Goal: Information Seeking & Learning: Compare options

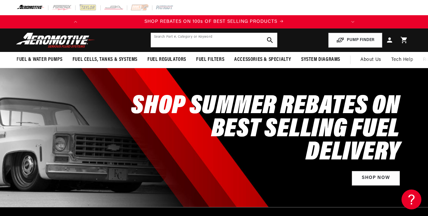
click at [163, 40] on input "text" at bounding box center [214, 40] width 127 height 15
type input "370z"
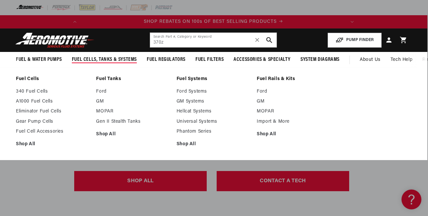
scroll to position [0, 1]
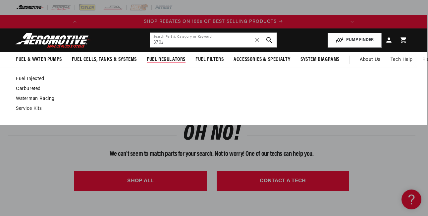
click at [169, 60] on span "Fuel Regulators" at bounding box center [166, 59] width 39 height 7
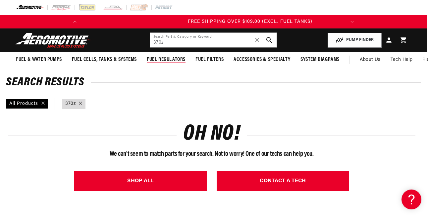
scroll to position [0, 262]
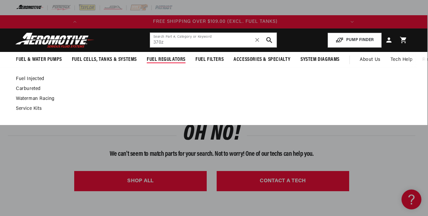
click at [39, 79] on link "Fuel Injected" at bounding box center [210, 79] width 389 height 6
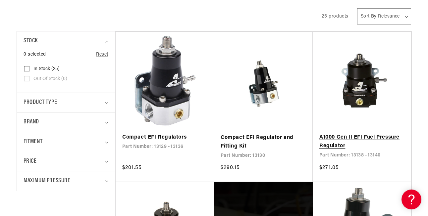
click at [359, 134] on link "A1000 Gen II EFI Fuel Pressure Regulator" at bounding box center [362, 142] width 85 height 17
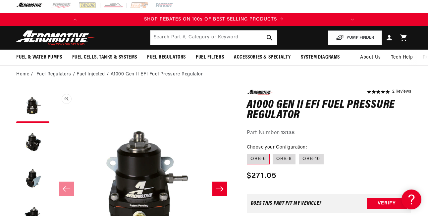
scroll to position [0, 262]
drag, startPoint x: 282, startPoint y: 134, endPoint x: 308, endPoint y: 134, distance: 25.2
click at [308, 134] on div "Part Number: 13138" at bounding box center [329, 133] width 164 height 9
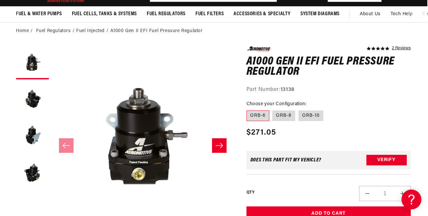
click at [323, 83] on div "5.0 star rating 2 Reviews A1000 Gen II EFI Fuel Pressure Regulator A1000 Gen II…" at bounding box center [329, 70] width 164 height 48
drag, startPoint x: 281, startPoint y: 89, endPoint x: 306, endPoint y: 90, distance: 24.5
click at [306, 90] on div "Part Number: 13138" at bounding box center [329, 90] width 164 height 9
copy div "13138"
click at [222, 148] on icon "Slide right" at bounding box center [219, 146] width 8 height 7
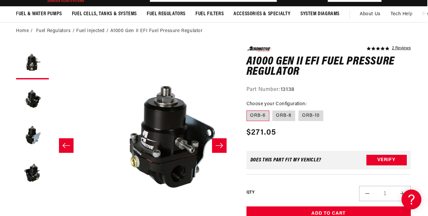
scroll to position [0, 181]
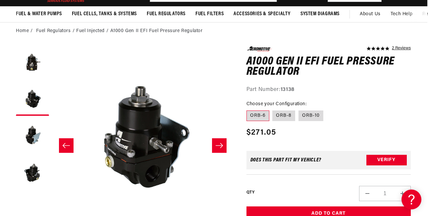
click at [222, 148] on icon "Slide right" at bounding box center [219, 146] width 8 height 7
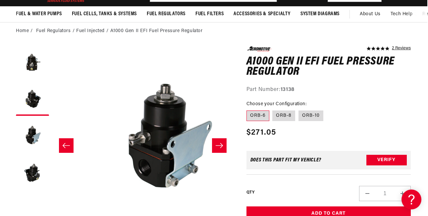
scroll to position [0, 362]
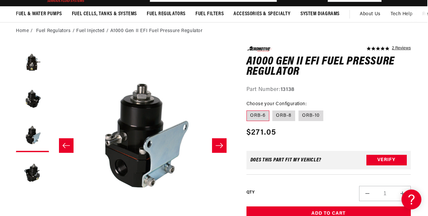
click at [222, 148] on icon "Slide right" at bounding box center [219, 146] width 8 height 7
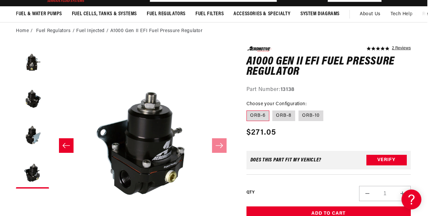
scroll to position [0, 0]
click at [70, 147] on icon "Slide left" at bounding box center [66, 146] width 8 height 7
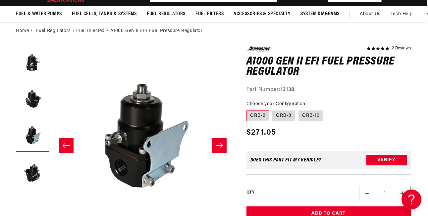
click at [70, 147] on icon "Slide left" at bounding box center [66, 146] width 8 height 7
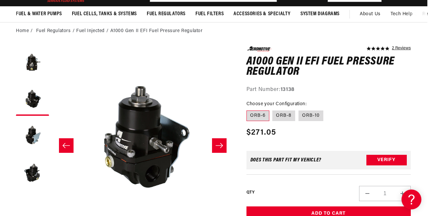
scroll to position [0, 262]
click at [70, 147] on icon "Slide left" at bounding box center [66, 146] width 8 height 7
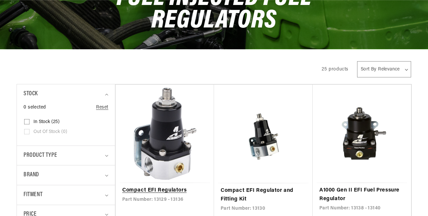
click at [167, 187] on link "Compact EFI Regulators" at bounding box center [164, 191] width 85 height 9
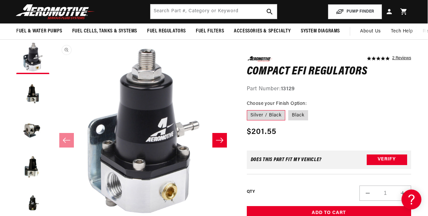
scroll to position [0, 0]
click at [299, 115] on label "Black" at bounding box center [298, 115] width 20 height 11
click at [289, 109] on input "Black" at bounding box center [289, 109] width 0 height 0
radio input "true"
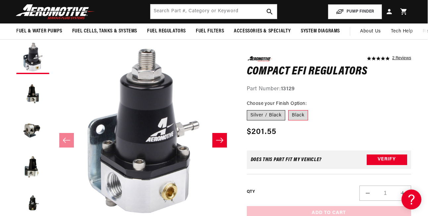
click at [273, 115] on label "Silver / Black" at bounding box center [266, 115] width 38 height 11
click at [249, 109] on input "Silver / Black" at bounding box center [249, 109] width 0 height 0
radio input "true"
click at [33, 96] on button "Load image 2 in gallery view" at bounding box center [32, 94] width 33 height 33
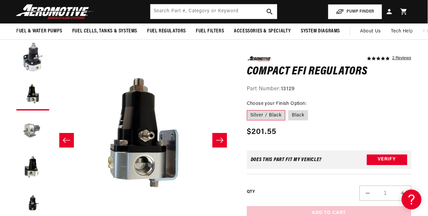
click at [32, 128] on button "Load image 3 in gallery view" at bounding box center [32, 130] width 33 height 33
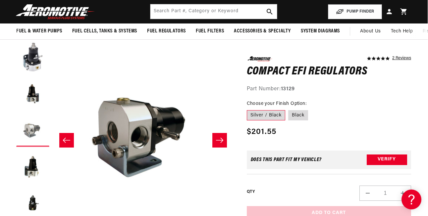
scroll to position [0, 362]
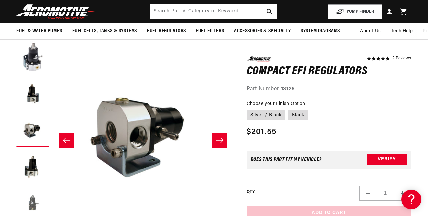
click at [33, 205] on button "Load image 5 in gallery view" at bounding box center [32, 203] width 33 height 33
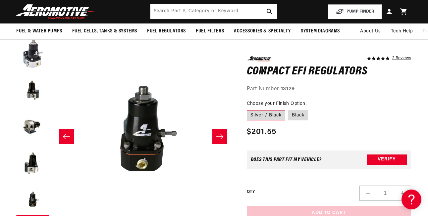
scroll to position [0, 0]
click at [32, 60] on button "Load image 1 in gallery view" at bounding box center [32, 53] width 33 height 33
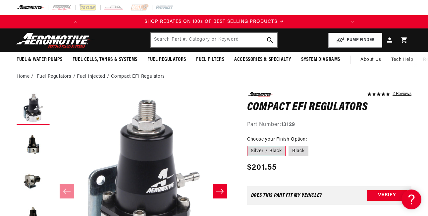
drag, startPoint x: 283, startPoint y: 125, endPoint x: 314, endPoint y: 125, distance: 30.8
click at [314, 125] on div "Part Number: 13129" at bounding box center [329, 125] width 164 height 9
copy div "13129"
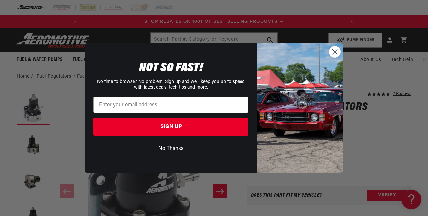
click at [337, 51] on circle "Close dialog" at bounding box center [335, 51] width 11 height 11
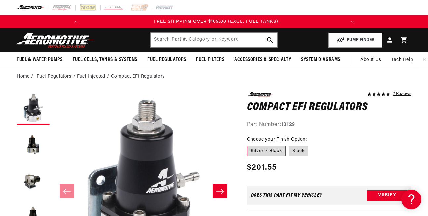
scroll to position [0, 262]
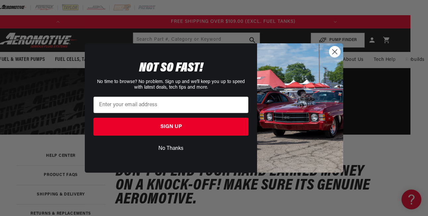
scroll to position [0, 262]
click at [336, 52] on circle "Close dialog" at bounding box center [335, 51] width 11 height 11
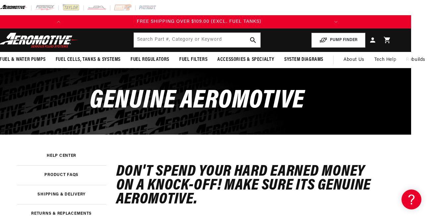
scroll to position [0, 17]
